Goal: Task Accomplishment & Management: Manage account settings

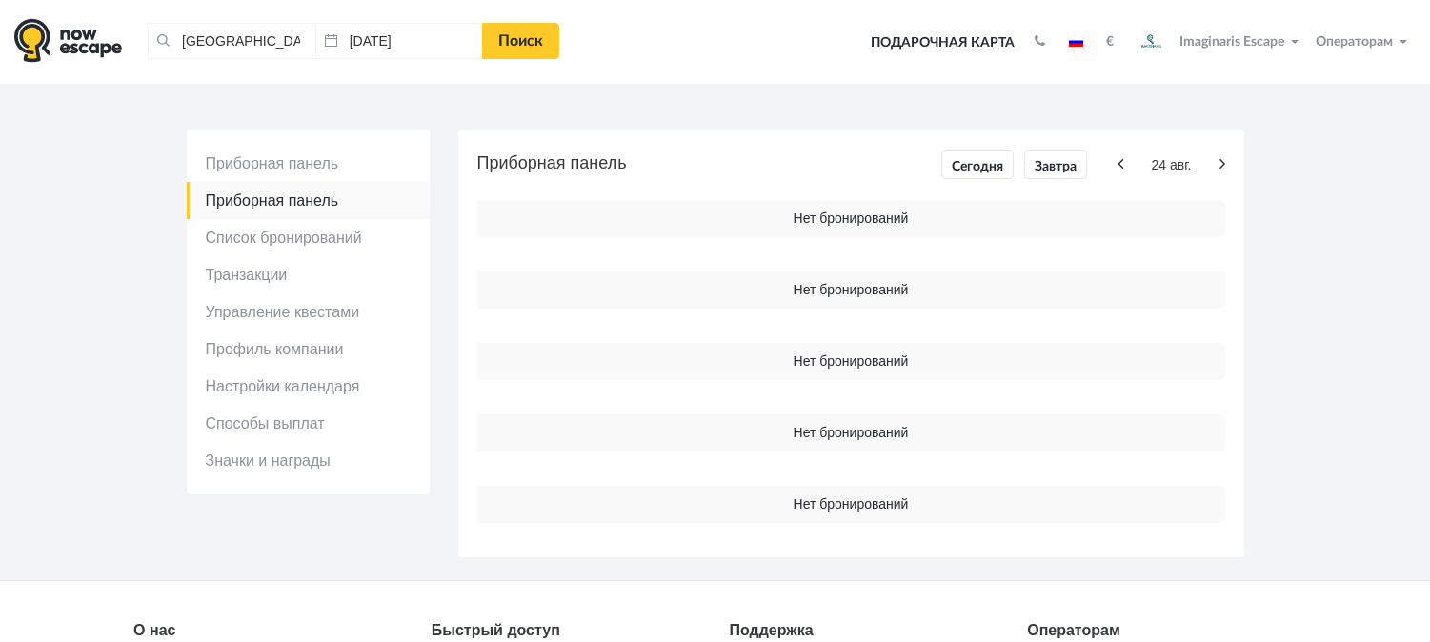
scroll to position [38, 0]
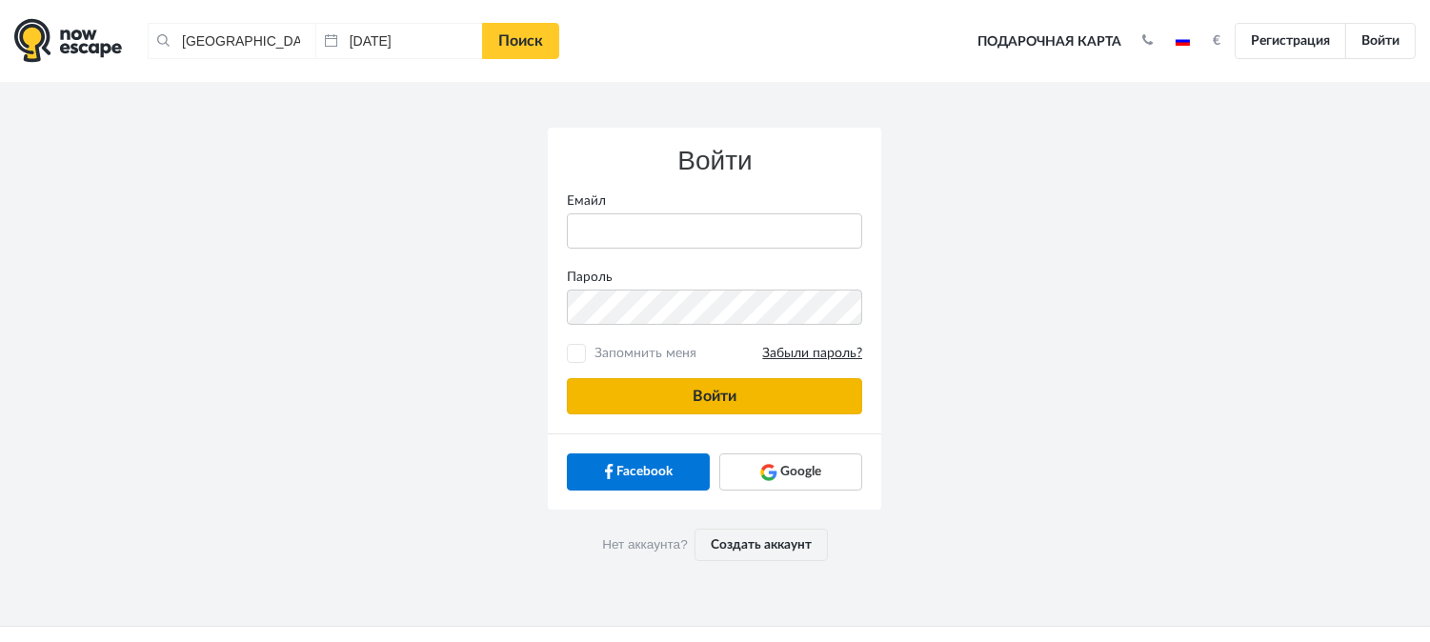
type input "[PERSON_NAME][EMAIL_ADDRESS][DOMAIN_NAME]"
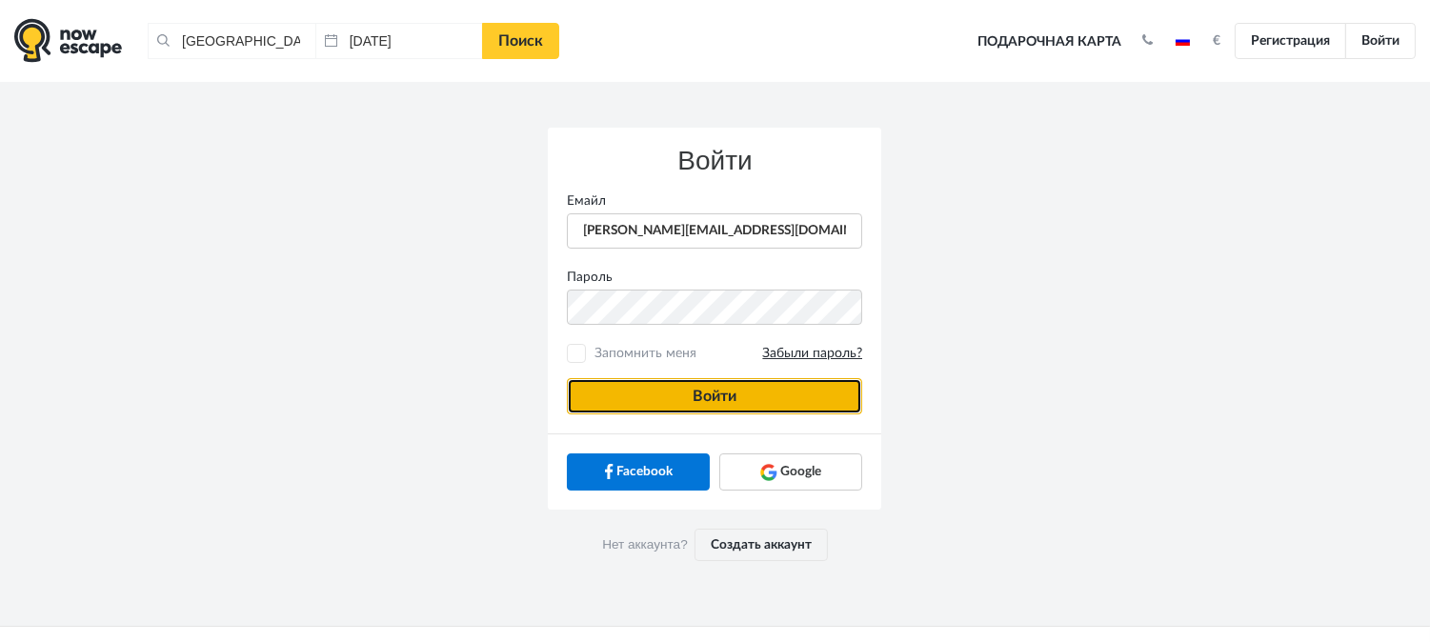
click at [758, 403] on button "Войти" at bounding box center [714, 396] width 295 height 36
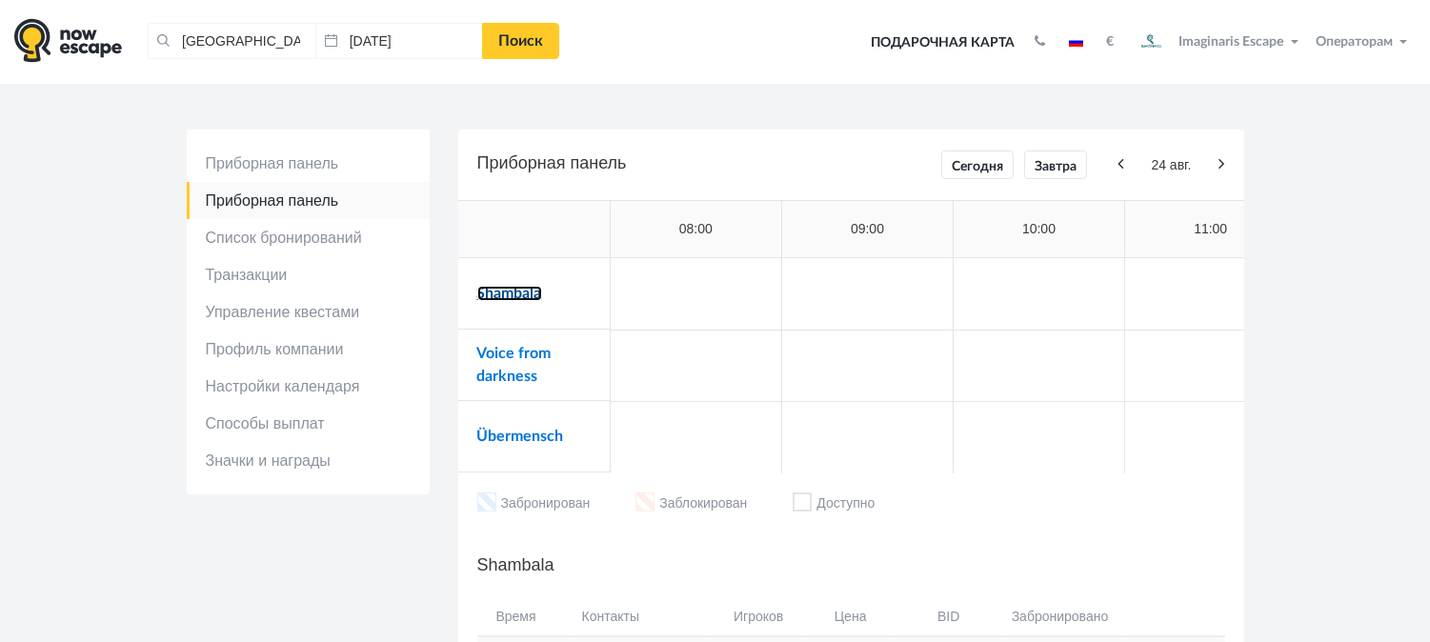
click at [515, 300] on link "Shambala" at bounding box center [509, 293] width 65 height 15
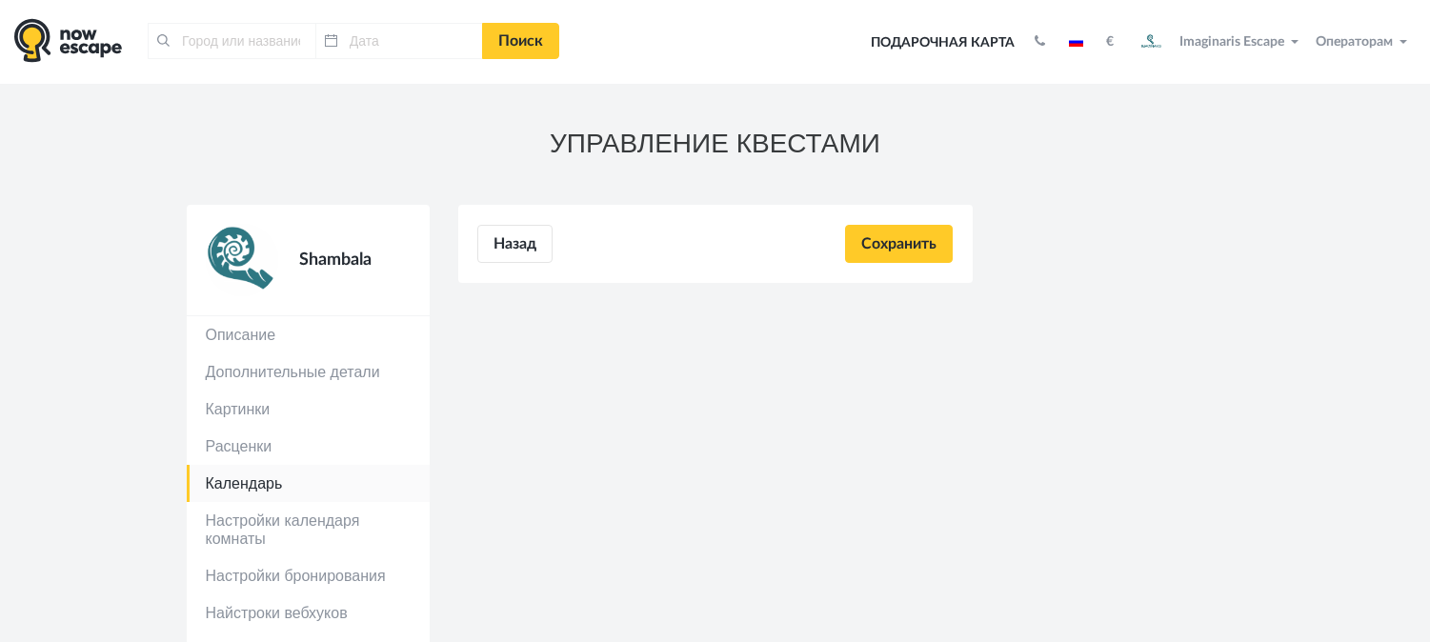
type input "[GEOGRAPHIC_DATA], [GEOGRAPHIC_DATA]"
type input "[DATE]"
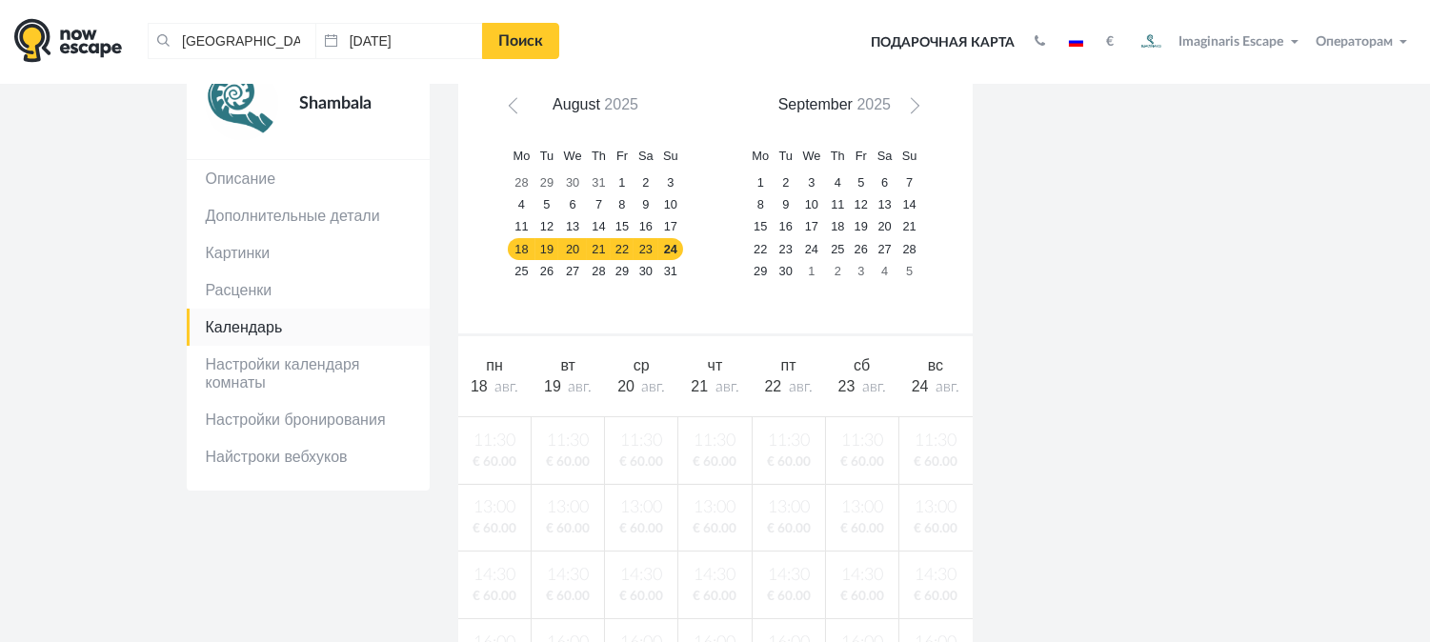
scroll to position [133, 0]
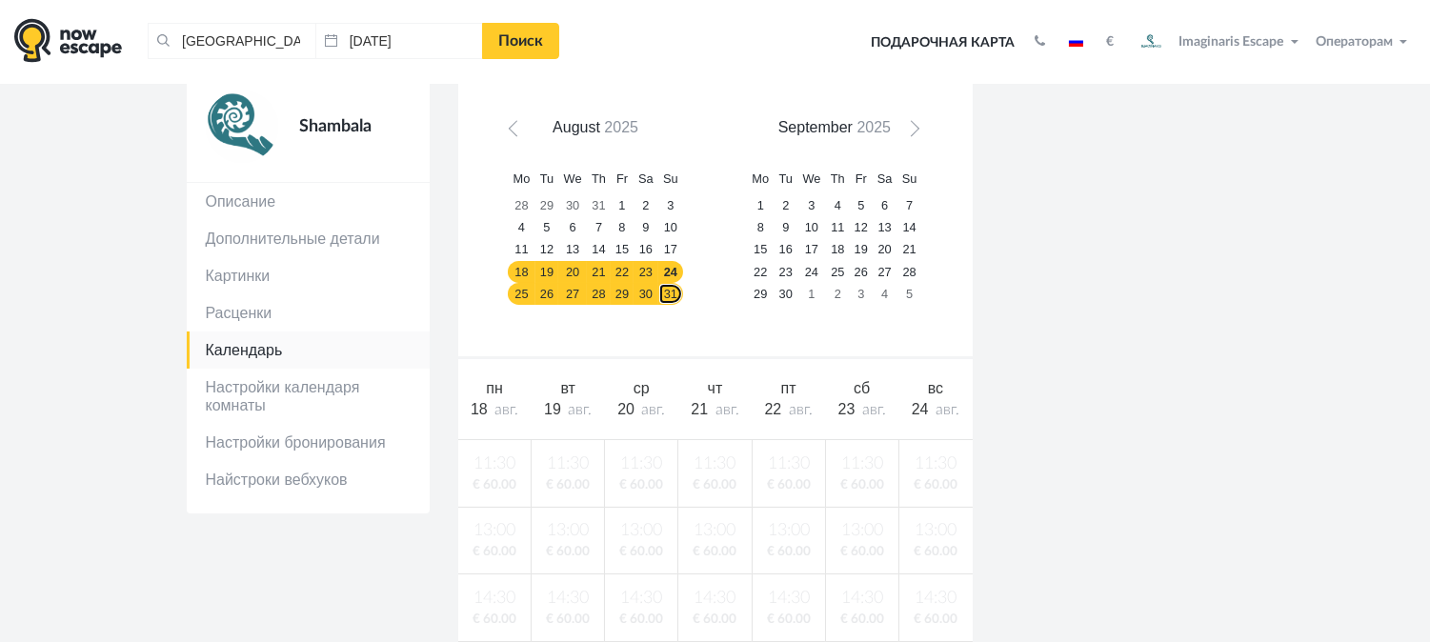
click at [663, 289] on link "31" at bounding box center [670, 294] width 25 height 22
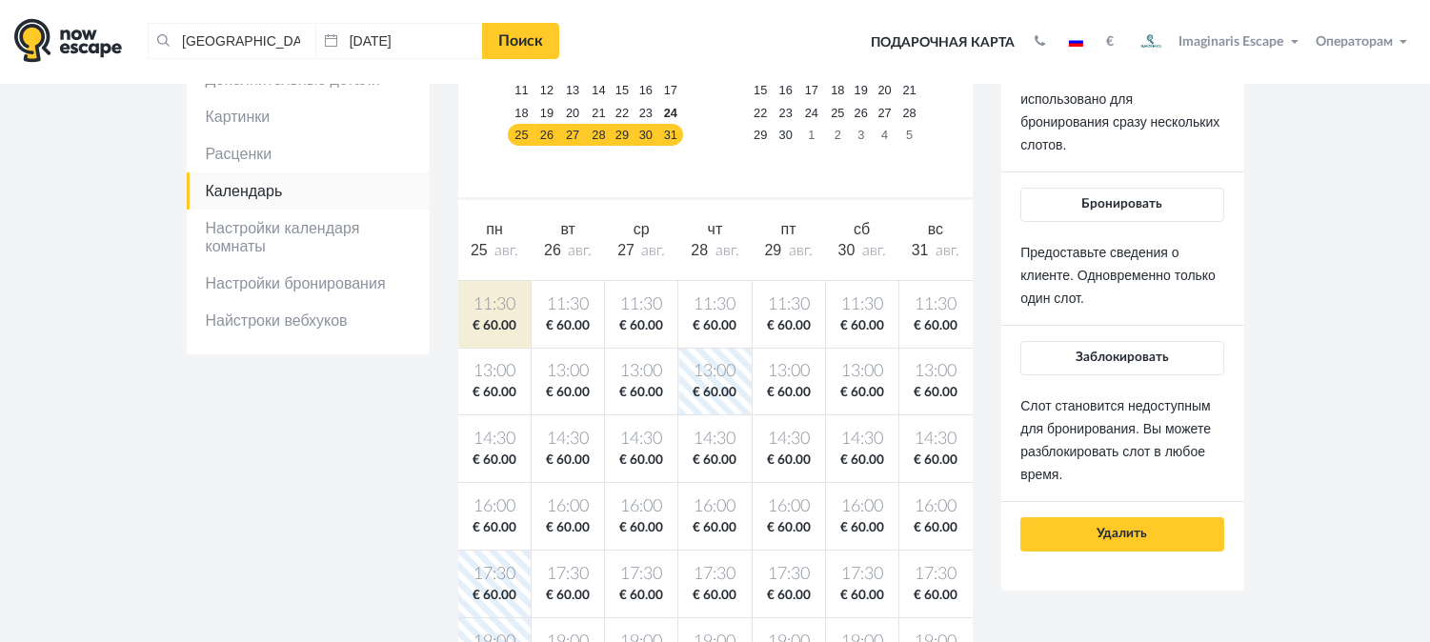
scroll to position [297, 0]
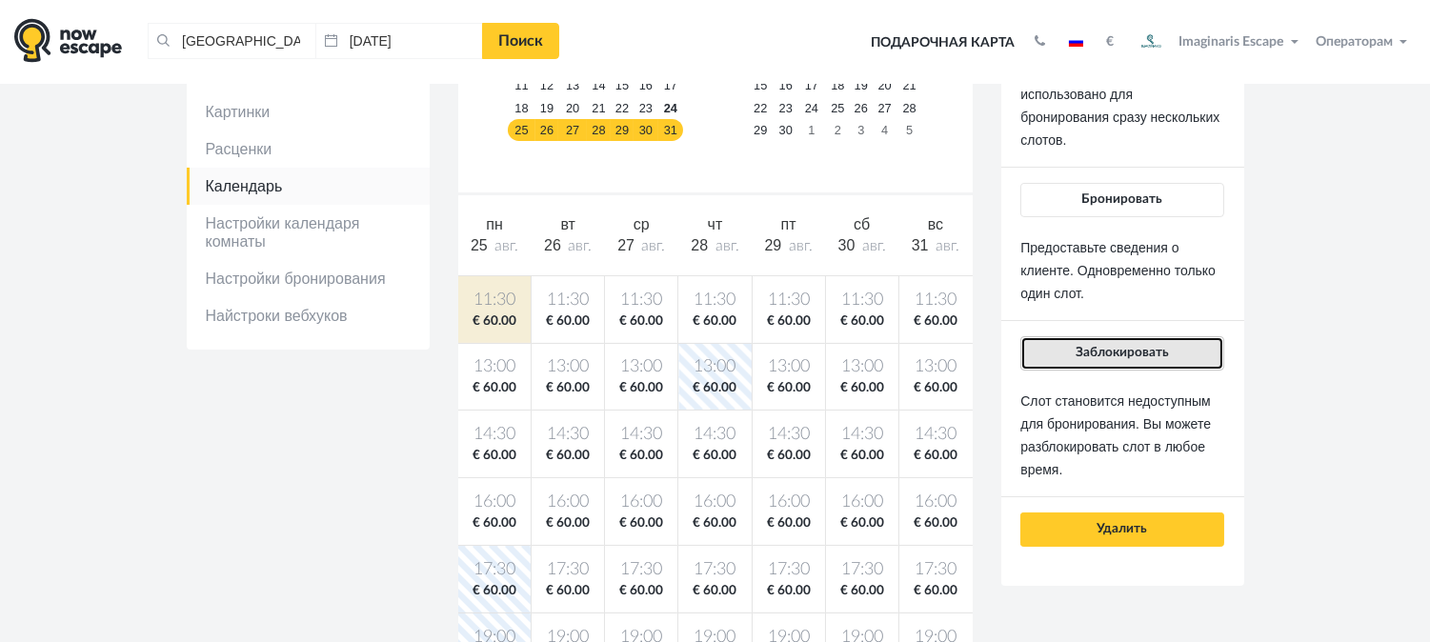
click at [1176, 351] on button "Заблокировать" at bounding box center [1121, 353] width 203 height 34
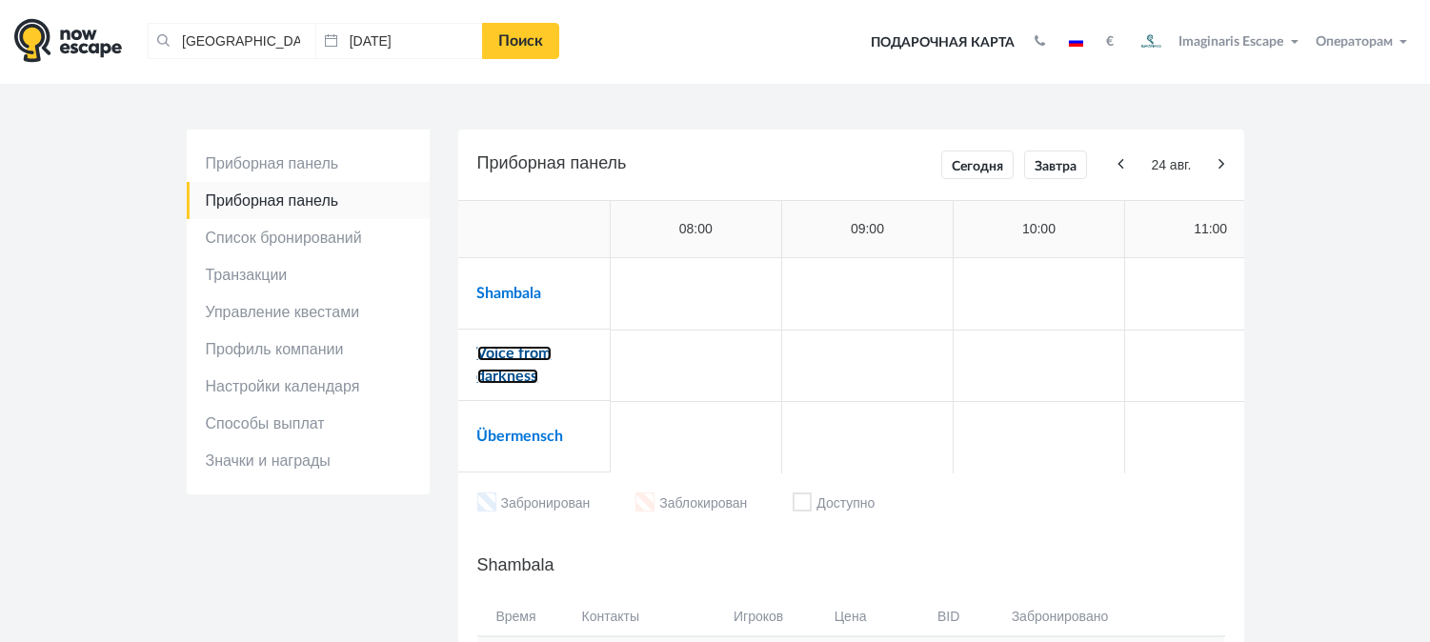
click at [527, 353] on link "Voice from darkness" at bounding box center [514, 365] width 74 height 38
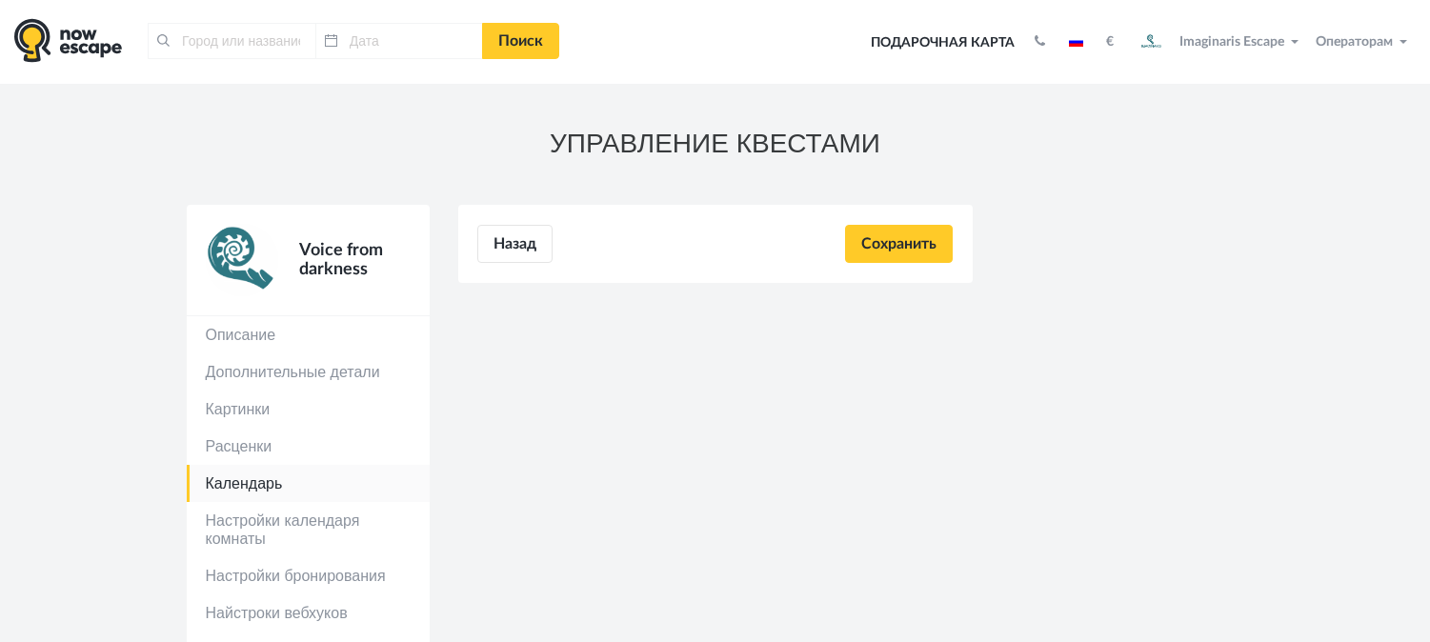
type input "[GEOGRAPHIC_DATA], [GEOGRAPHIC_DATA]"
type input "[DATE]"
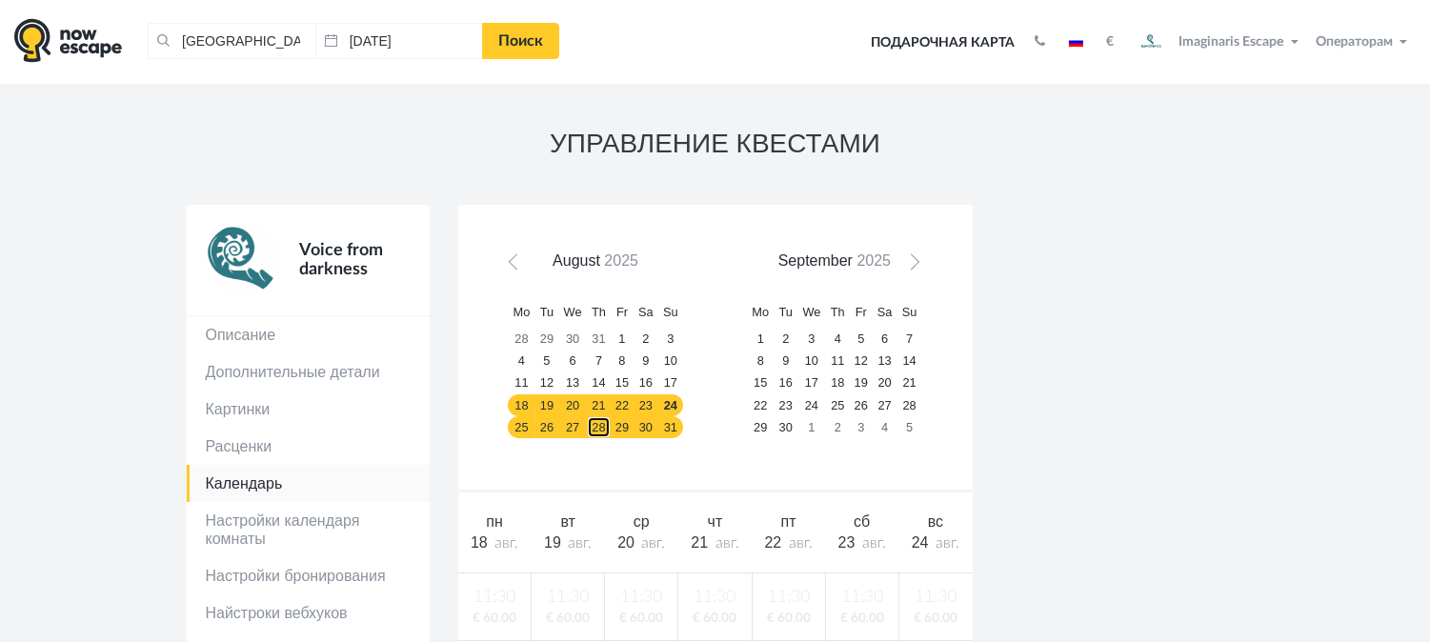
click at [597, 433] on link "28" at bounding box center [599, 427] width 24 height 22
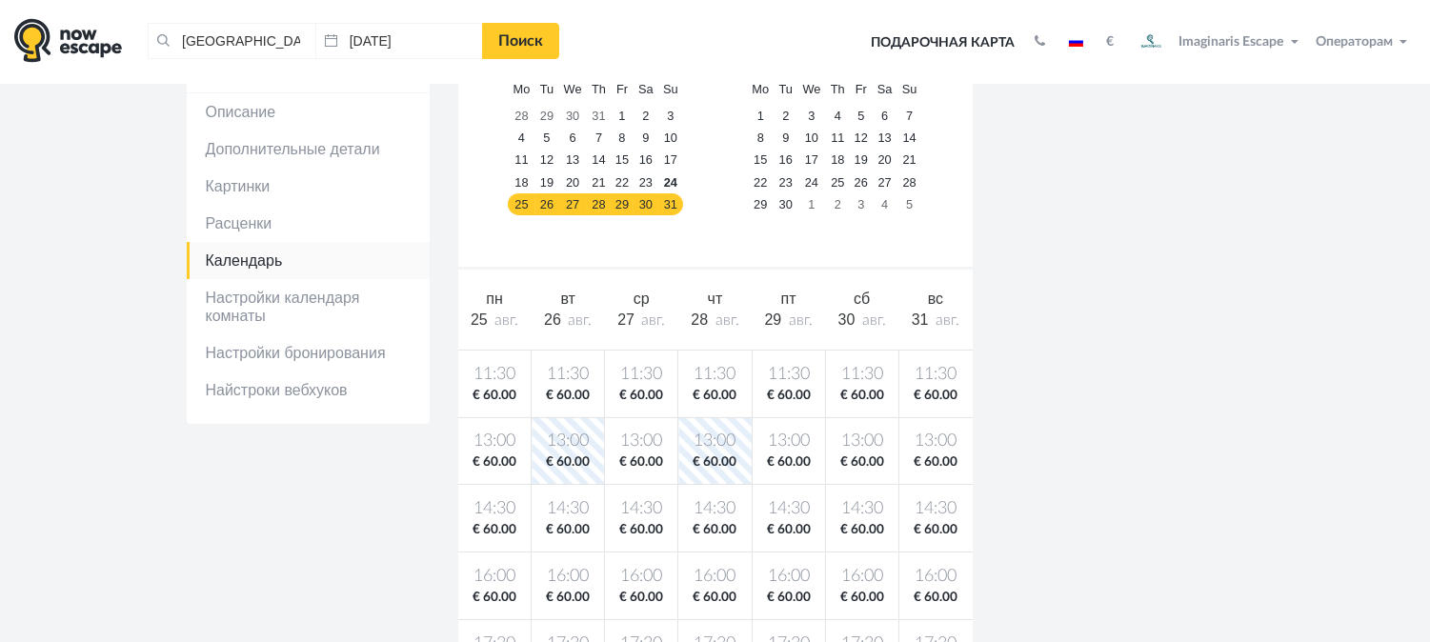
scroll to position [231, 0]
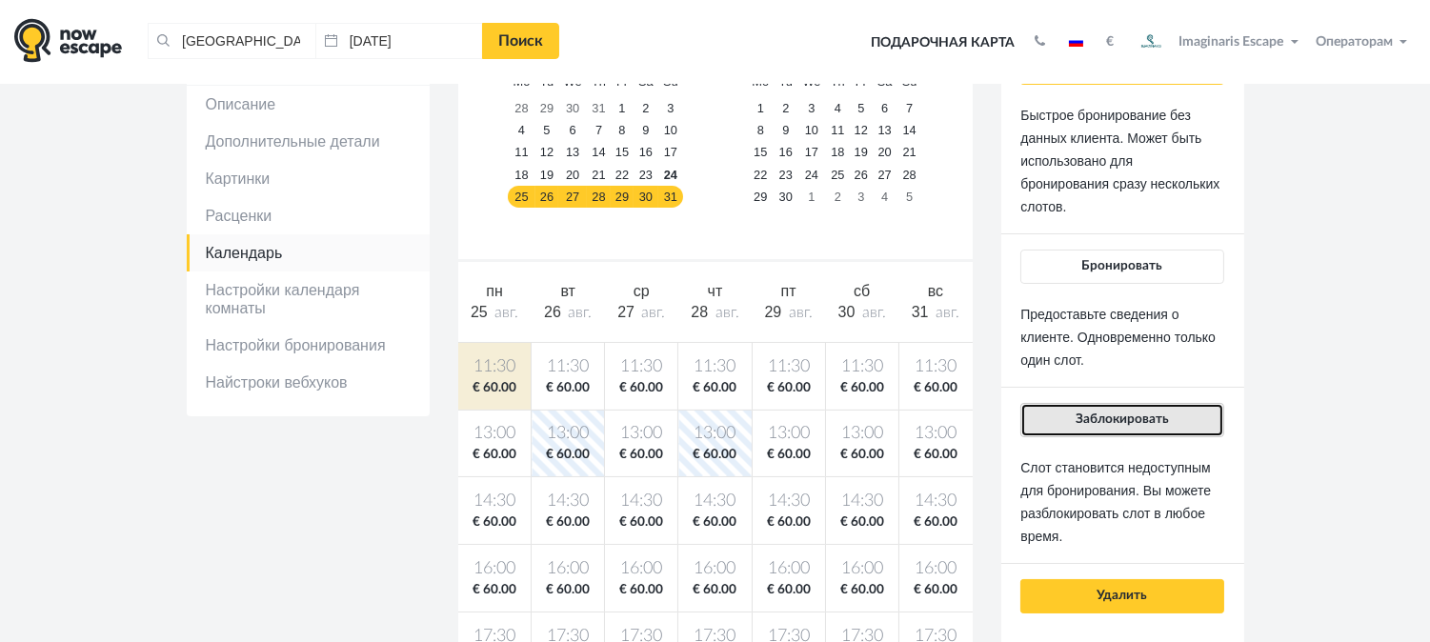
click at [1182, 411] on button "Заблокировать" at bounding box center [1121, 420] width 203 height 34
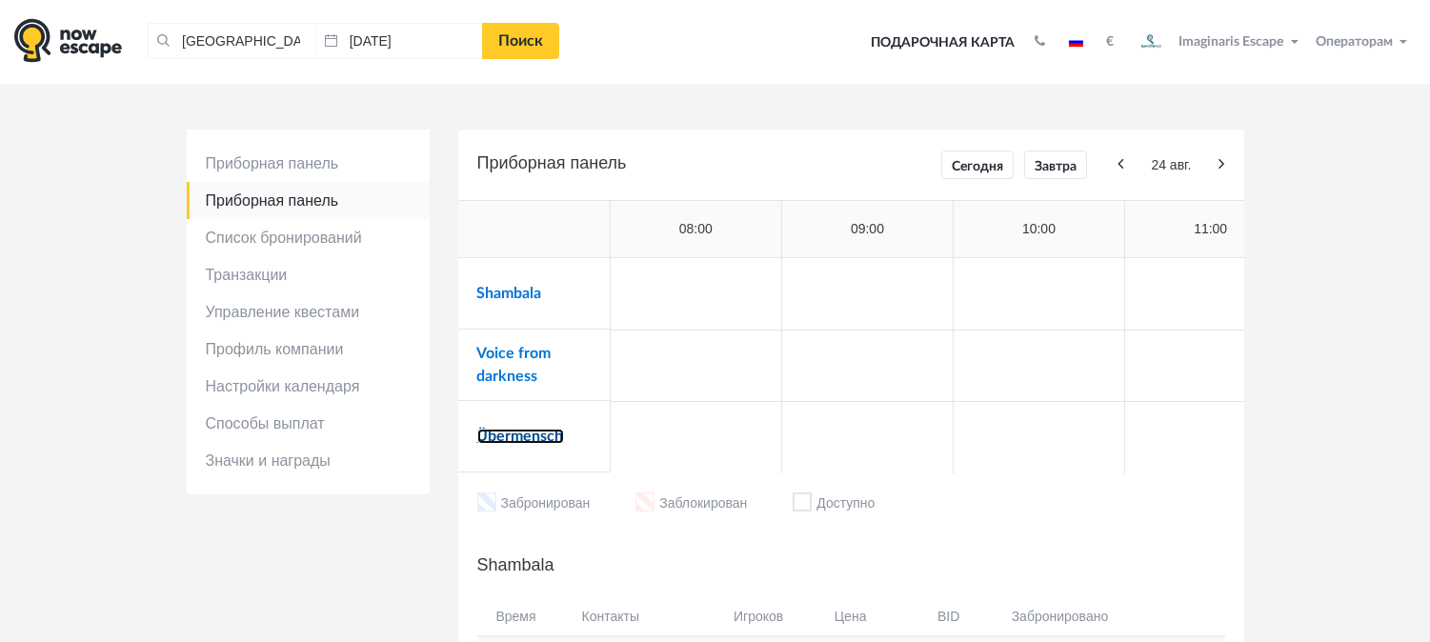
click at [538, 435] on link "Übermensch" at bounding box center [520, 436] width 87 height 15
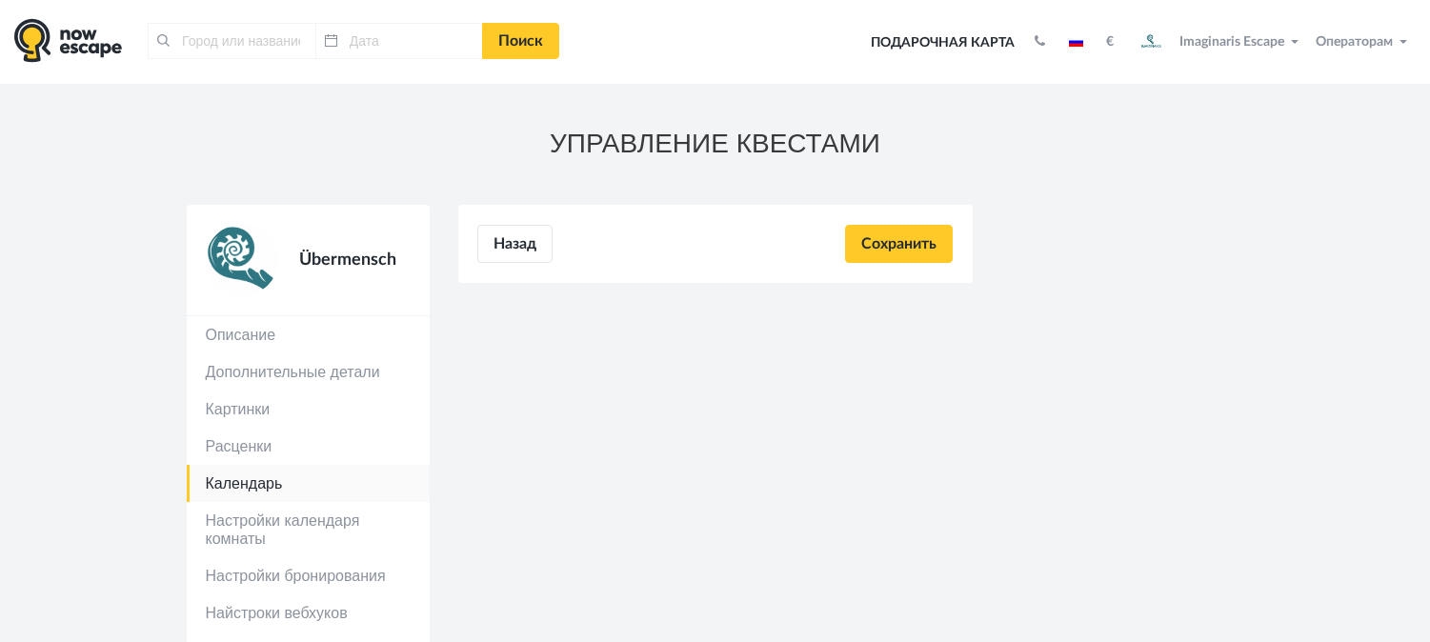
type input "[GEOGRAPHIC_DATA], [GEOGRAPHIC_DATA]"
type input "[DATE]"
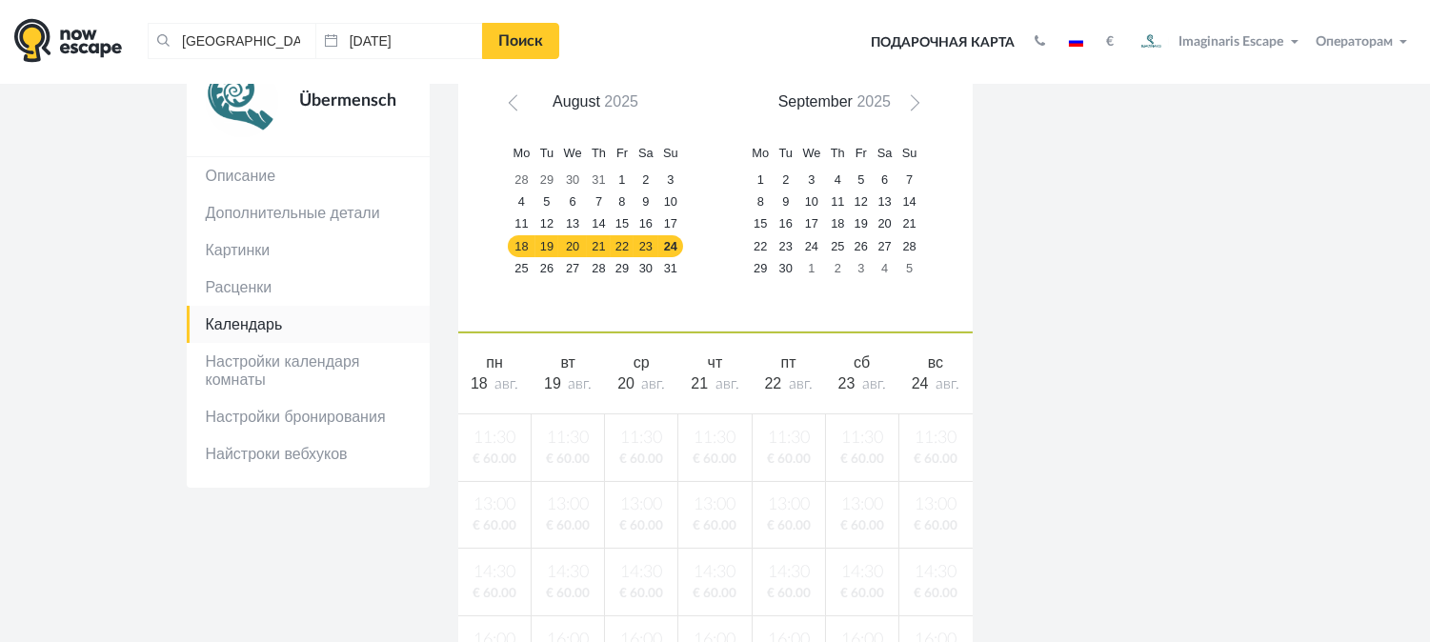
scroll to position [283, 0]
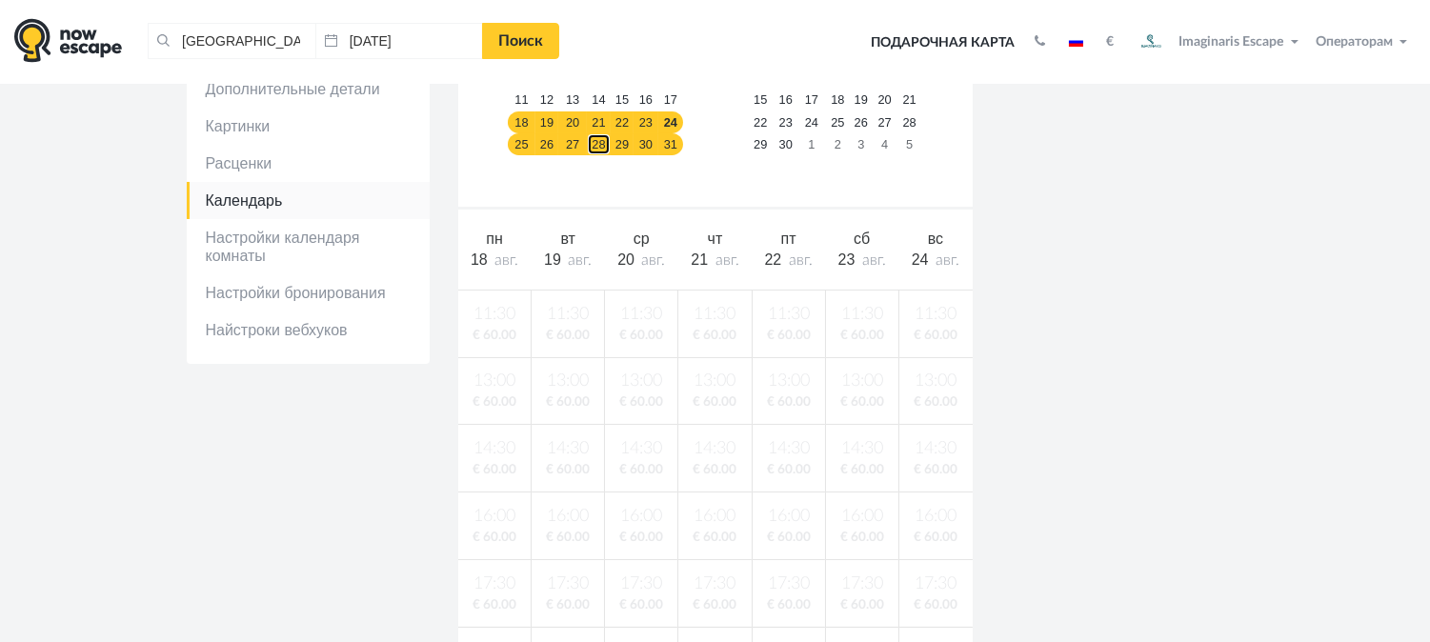
click at [588, 134] on link "28" at bounding box center [599, 144] width 24 height 22
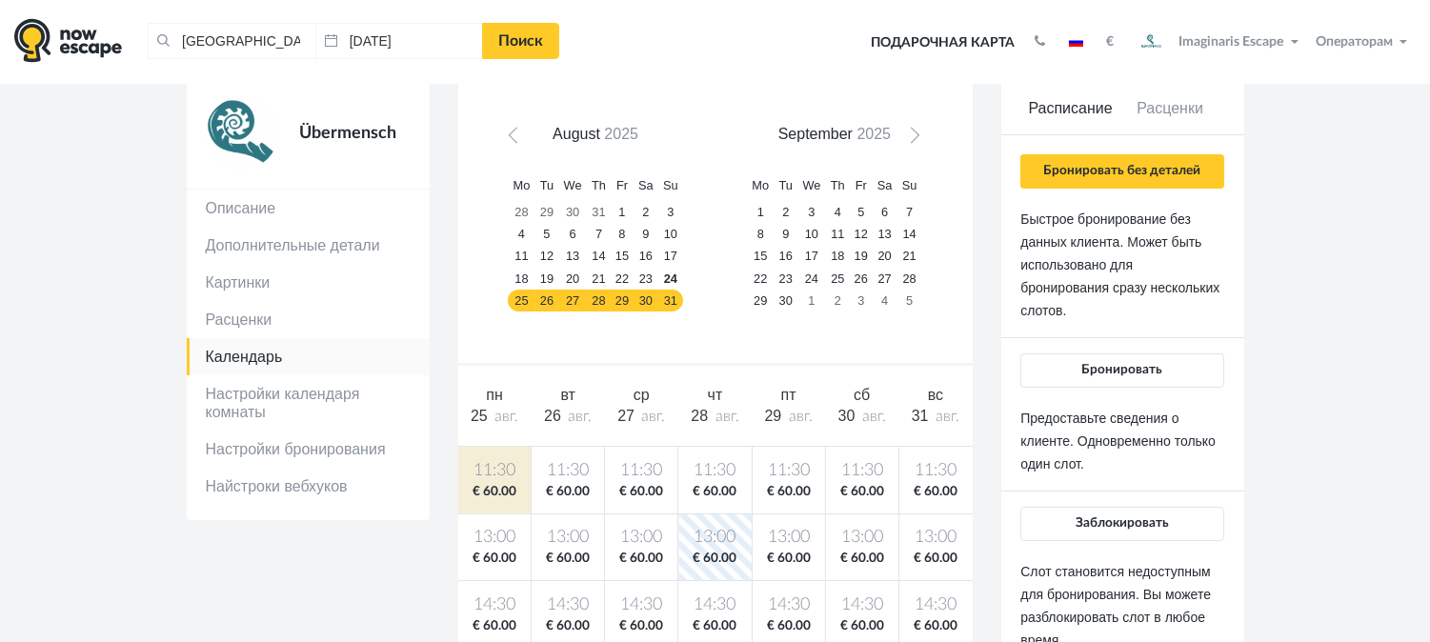
scroll to position [130, 0]
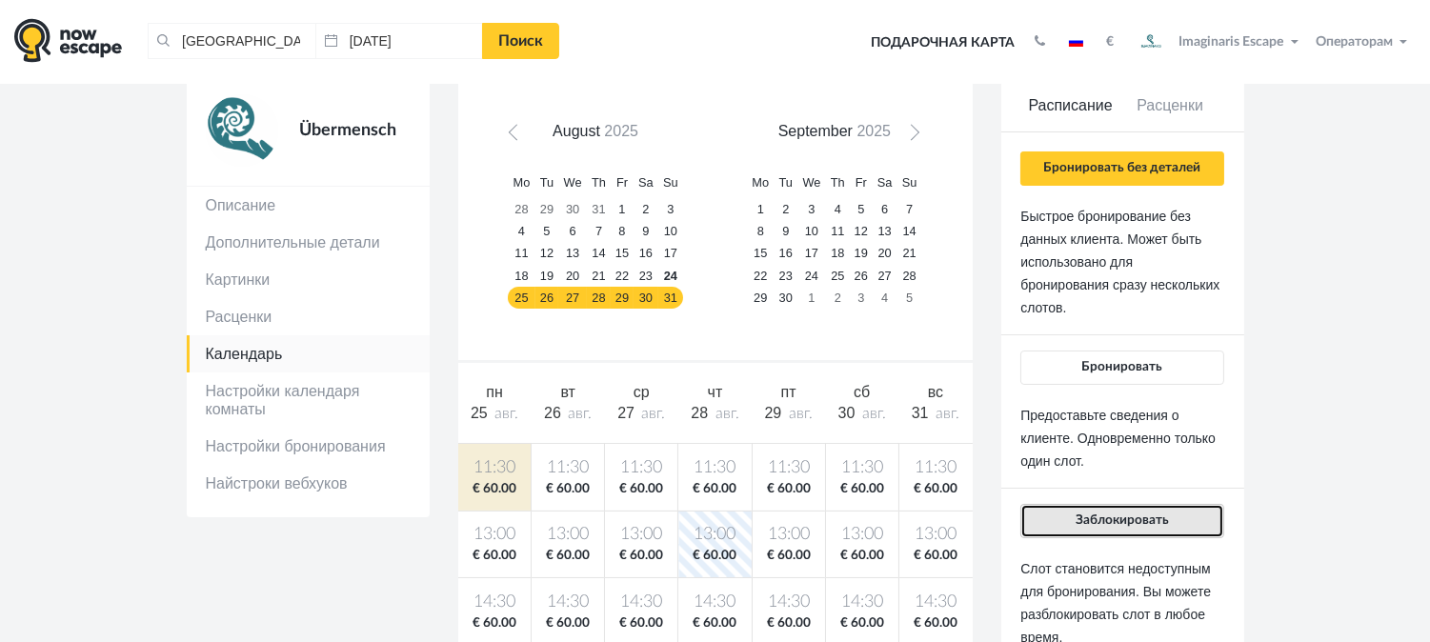
click at [1168, 513] on button "Заблокировать" at bounding box center [1121, 521] width 203 height 34
